Goal: Transaction & Acquisition: Book appointment/travel/reservation

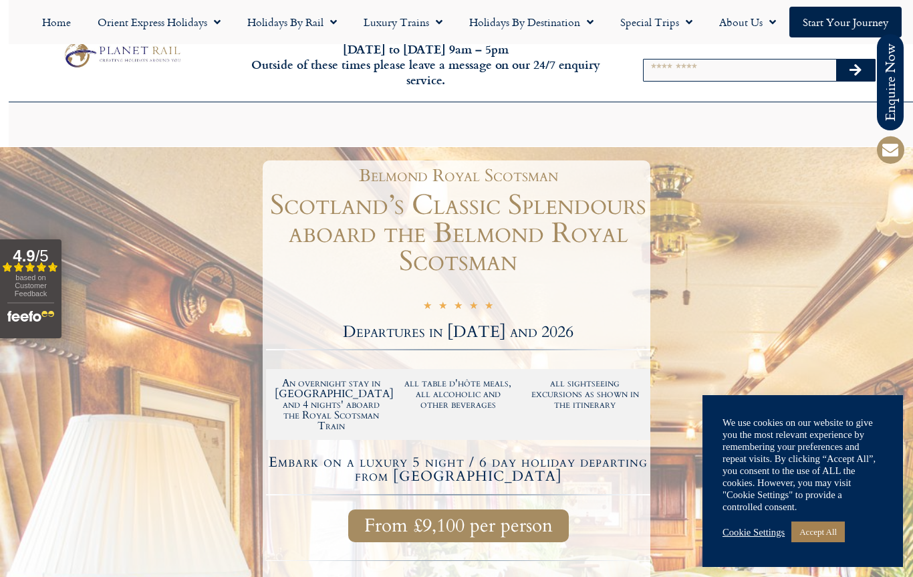
scroll to position [1, 0]
click at [756, 535] on link "Cookie Settings" at bounding box center [753, 532] width 62 height 12
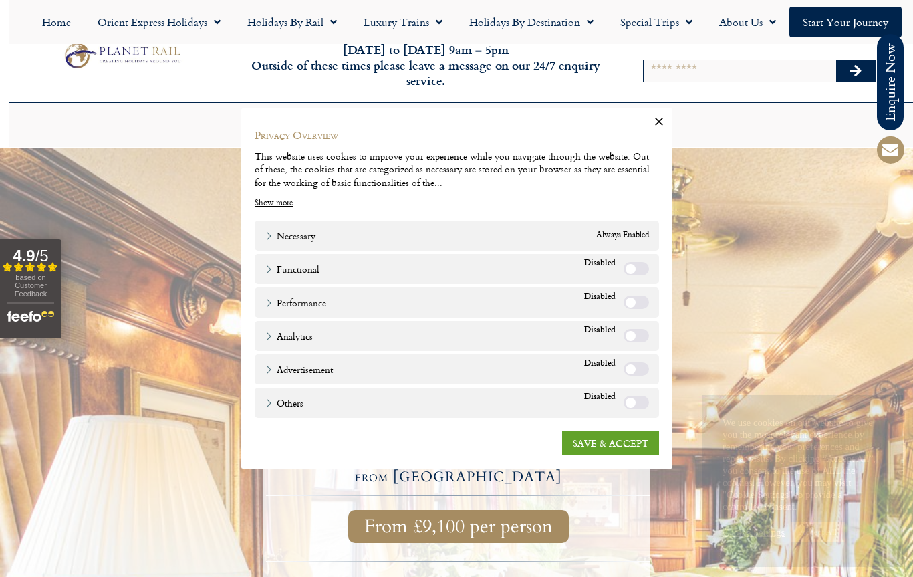
click at [613, 442] on link "SAVE & ACCEPT" at bounding box center [610, 443] width 97 height 24
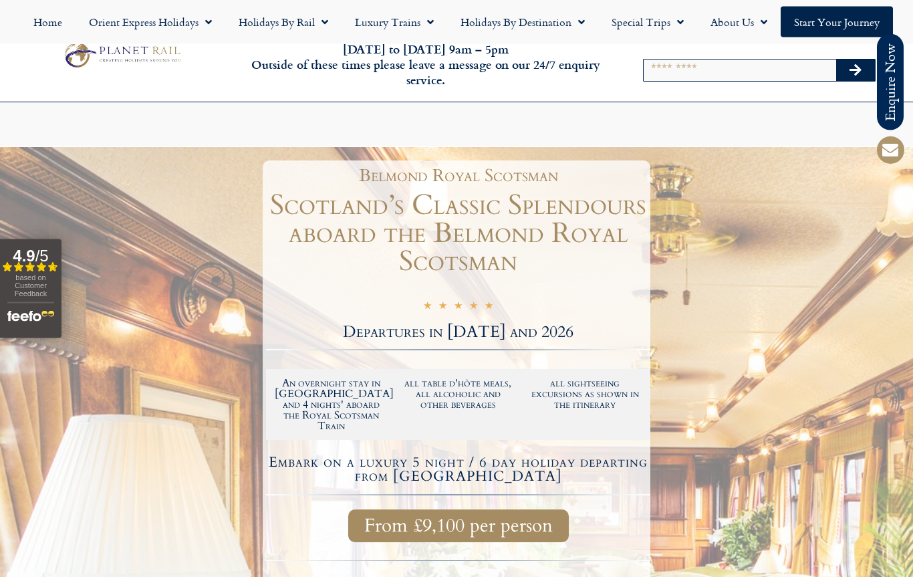
scroll to position [4663, 0]
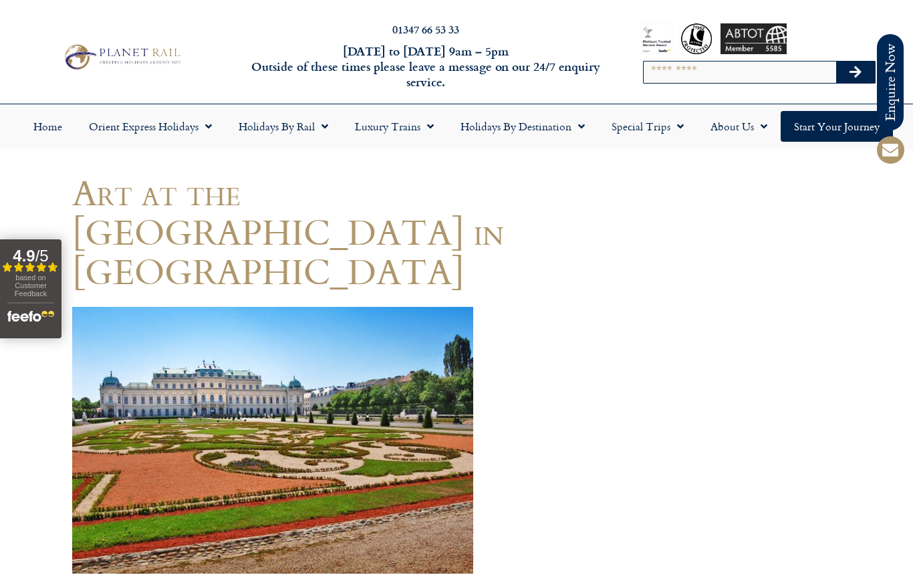
click at [392, 134] on link "Luxury Trains" at bounding box center [394, 126] width 106 height 31
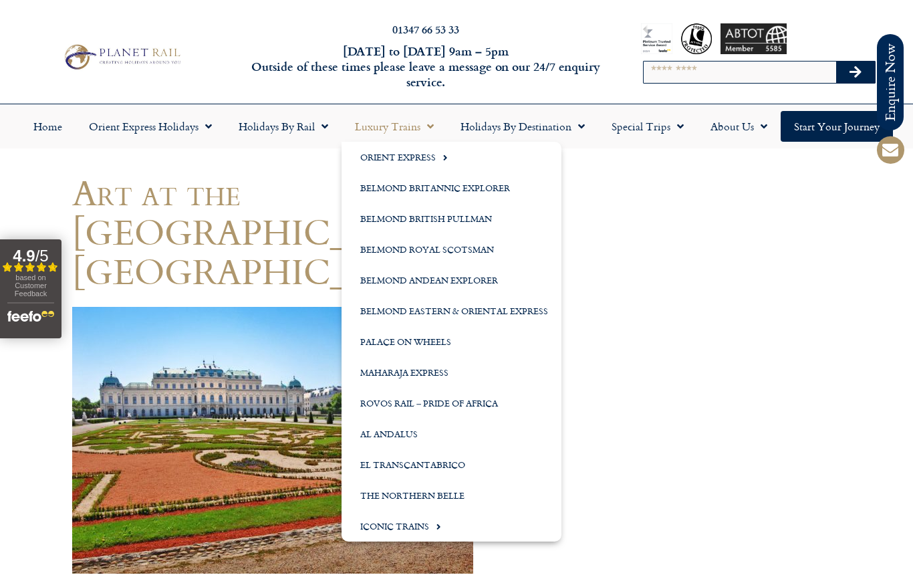
click at [416, 161] on link "Orient Express" at bounding box center [451, 157] width 220 height 31
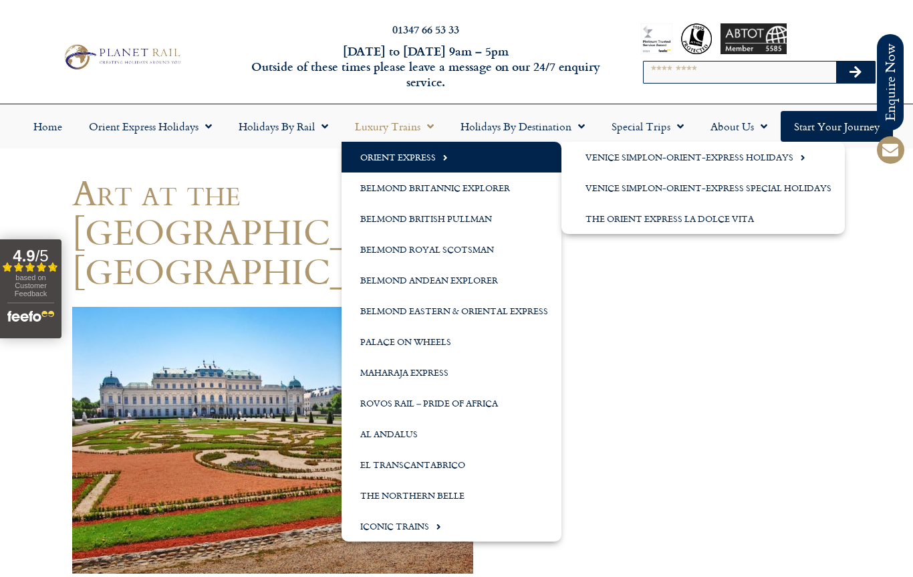
click at [712, 187] on link "Venice Simplon-Orient-Express Special Holidays" at bounding box center [702, 187] width 283 height 31
